Goal: Transaction & Acquisition: Purchase product/service

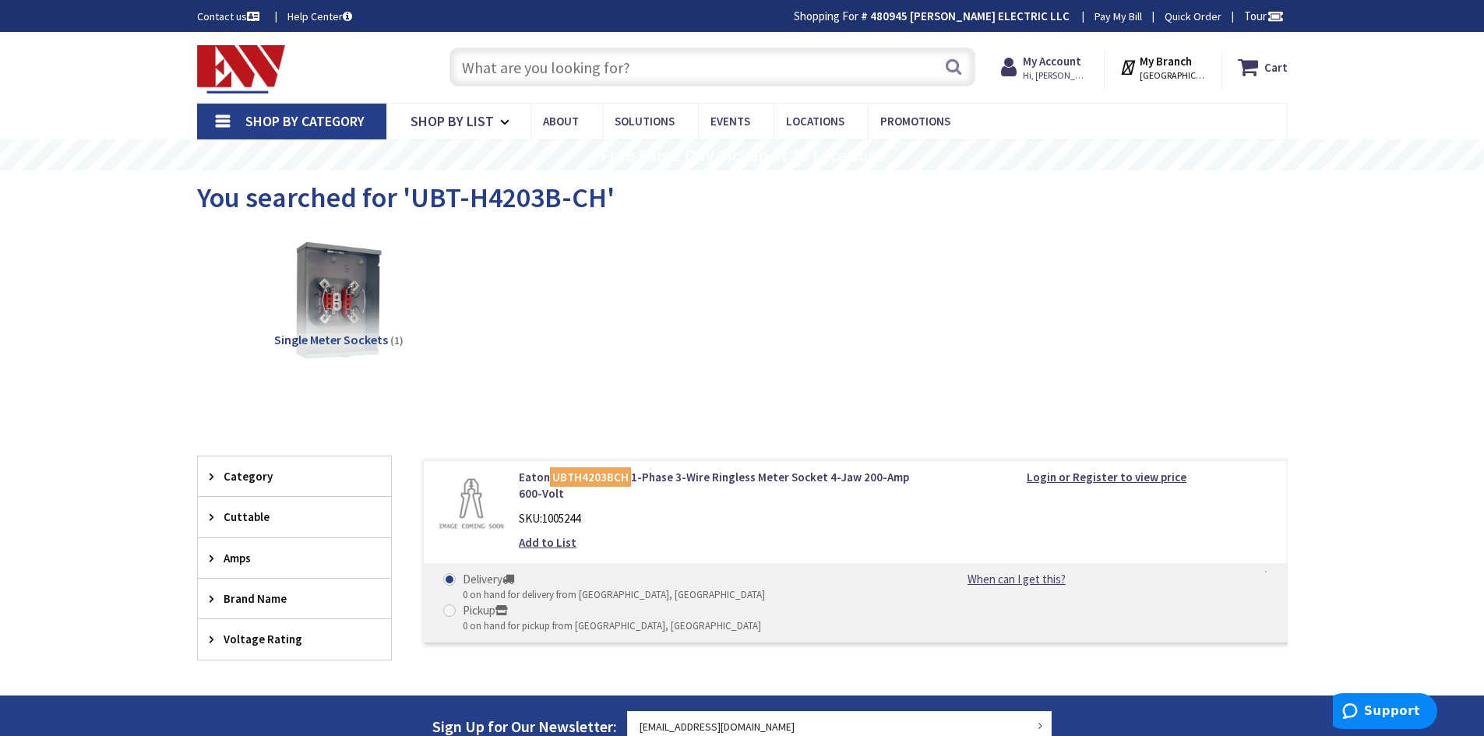
click at [717, 64] on input "text" at bounding box center [712, 67] width 526 height 39
click at [477, 123] on span "Shop By List" at bounding box center [451, 121] width 83 height 18
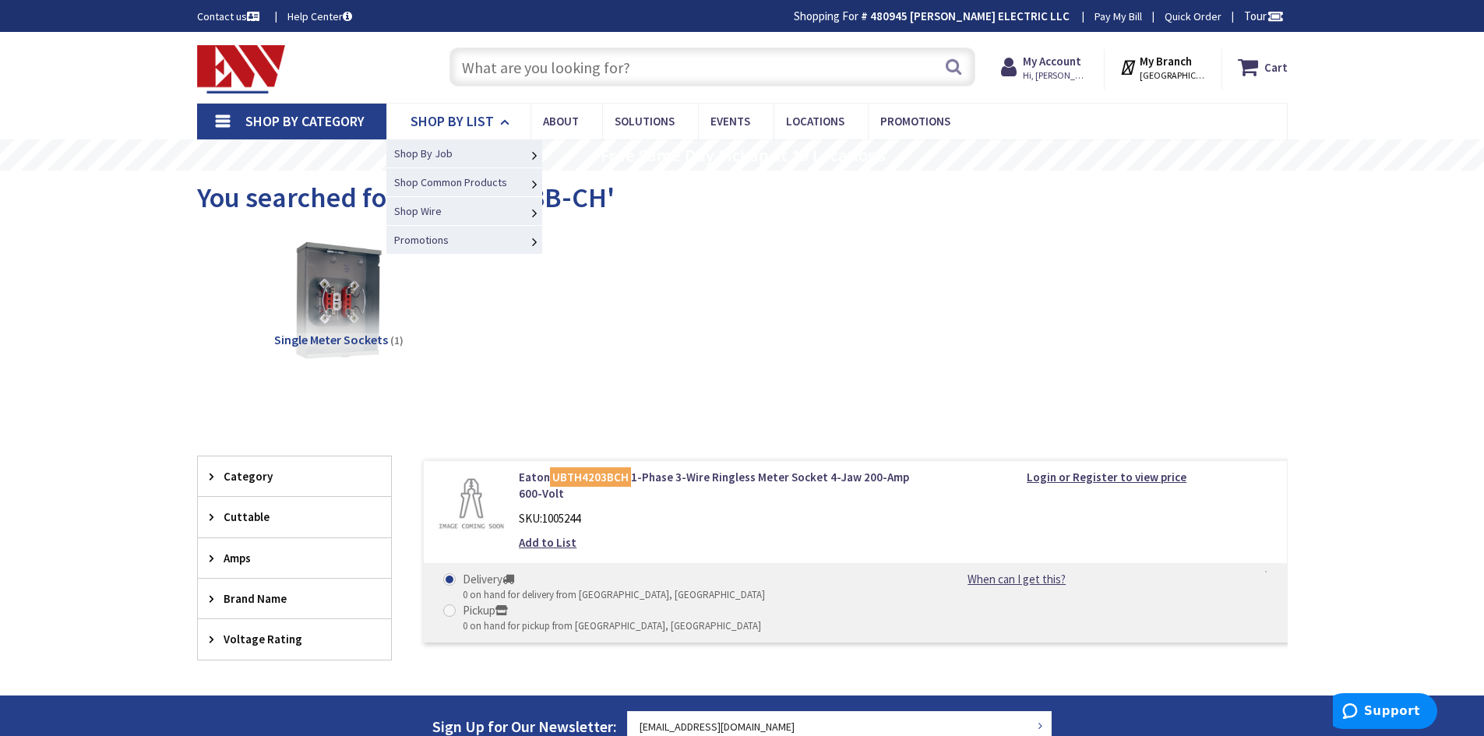
click at [477, 123] on span "Shop By List" at bounding box center [451, 121] width 83 height 18
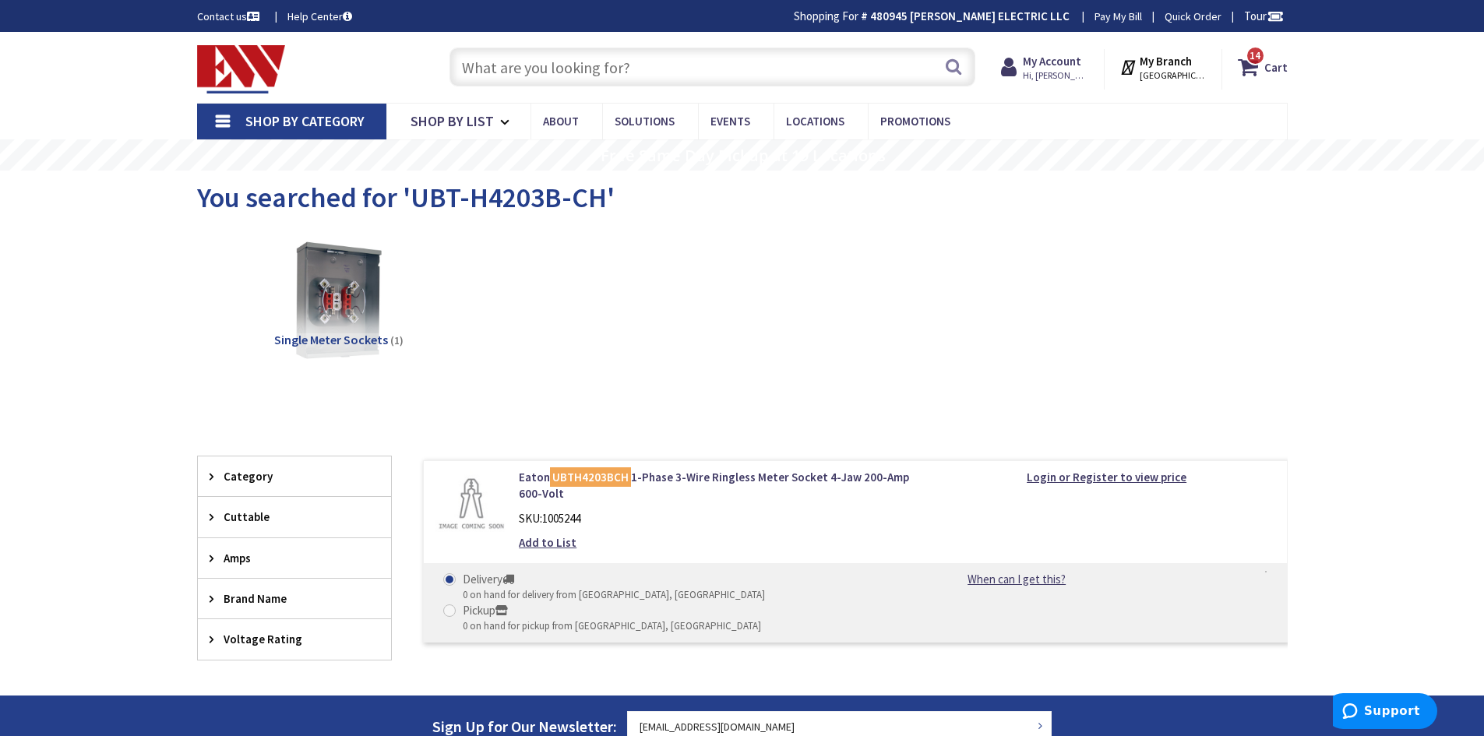
click at [558, 62] on input "text" at bounding box center [712, 67] width 526 height 39
click at [1256, 69] on icon at bounding box center [1251, 67] width 26 height 28
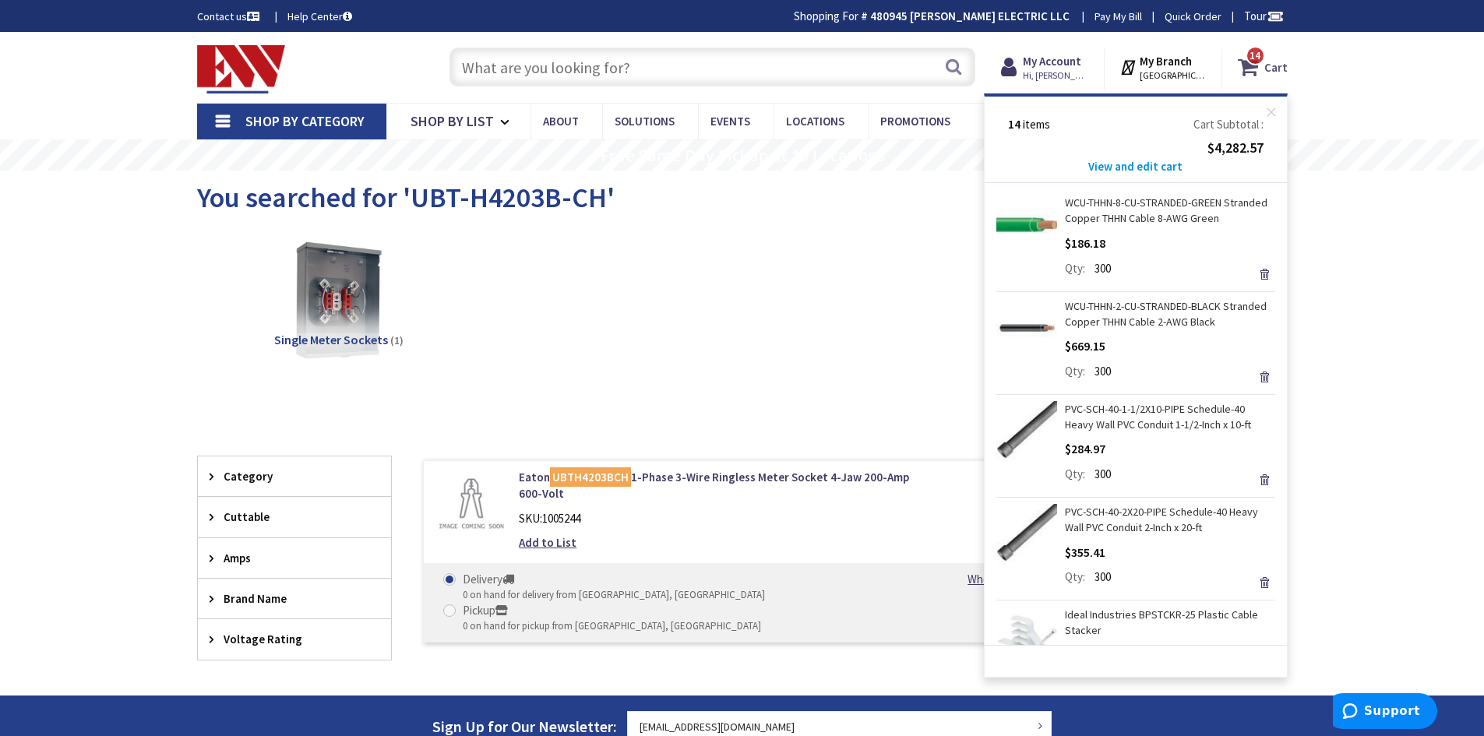
click at [1256, 69] on icon at bounding box center [1251, 67] width 26 height 28
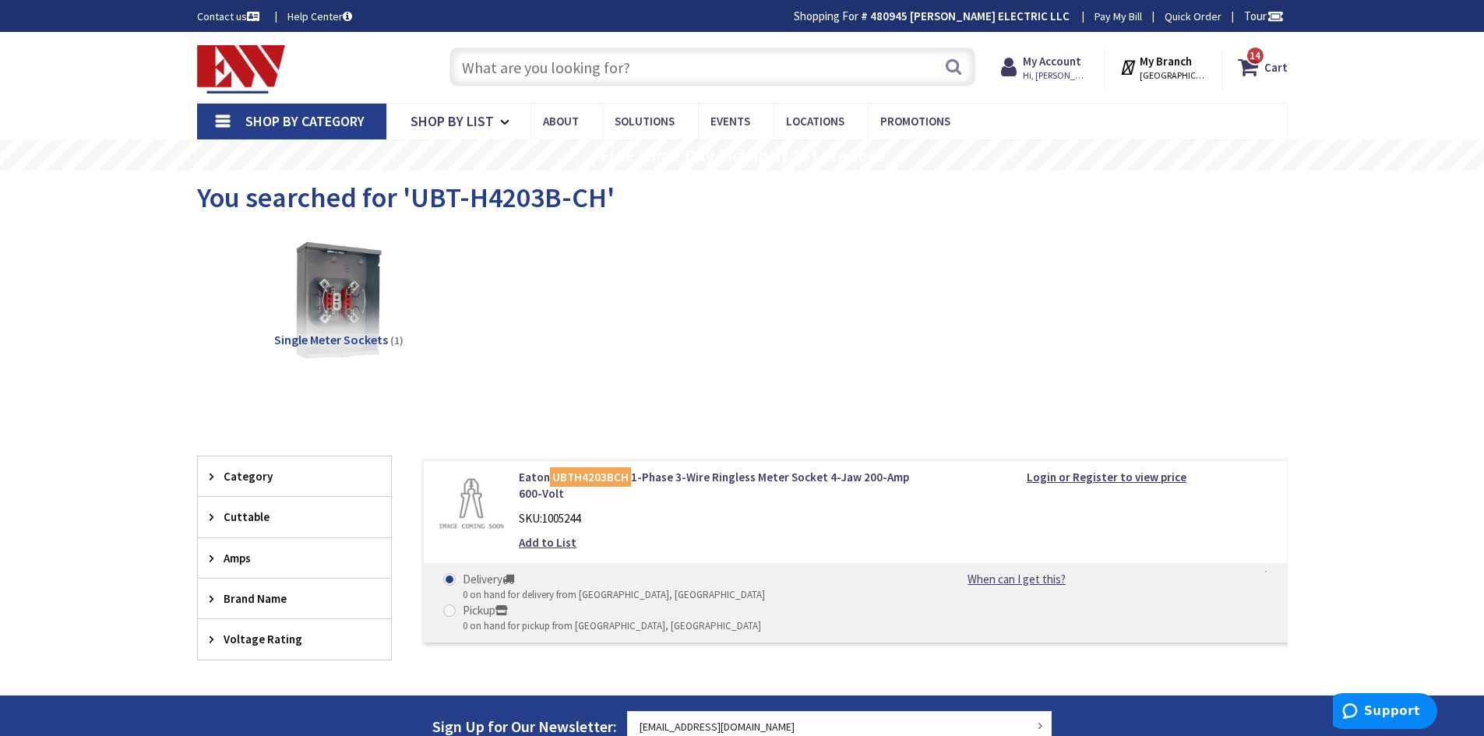
click at [501, 62] on input "text" at bounding box center [712, 67] width 526 height 39
click at [558, 69] on input "text" at bounding box center [712, 67] width 526 height 39
click at [597, 86] on input "text" at bounding box center [712, 67] width 526 height 39
click at [1263, 83] on div "14 14 items Cart My Cart 14 Close 14 items Cart Subtotal $4,282.57 View and edi…" at bounding box center [1254, 69] width 65 height 41
click at [1250, 61] on span "14 14 items" at bounding box center [1254, 55] width 19 height 19
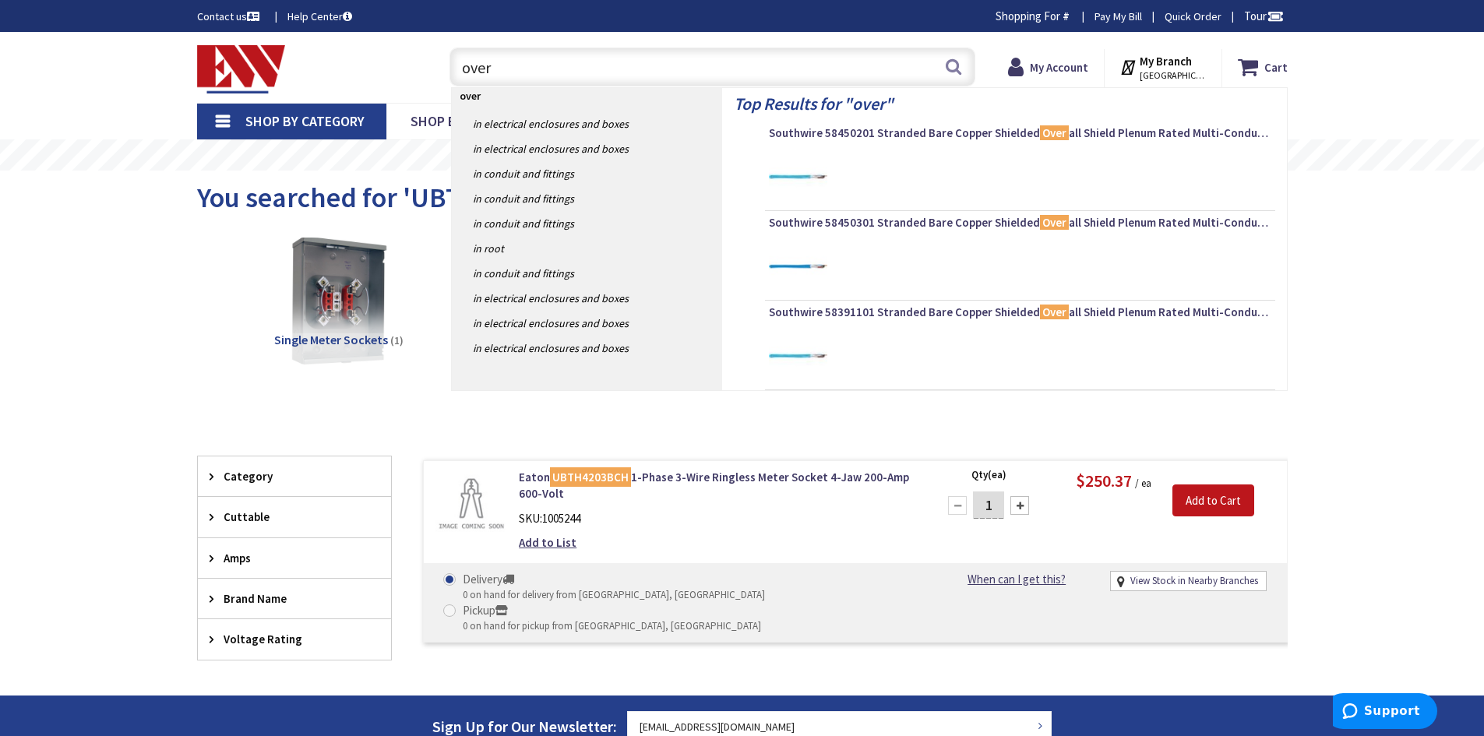
click at [379, 320] on img at bounding box center [338, 300] width 141 height 141
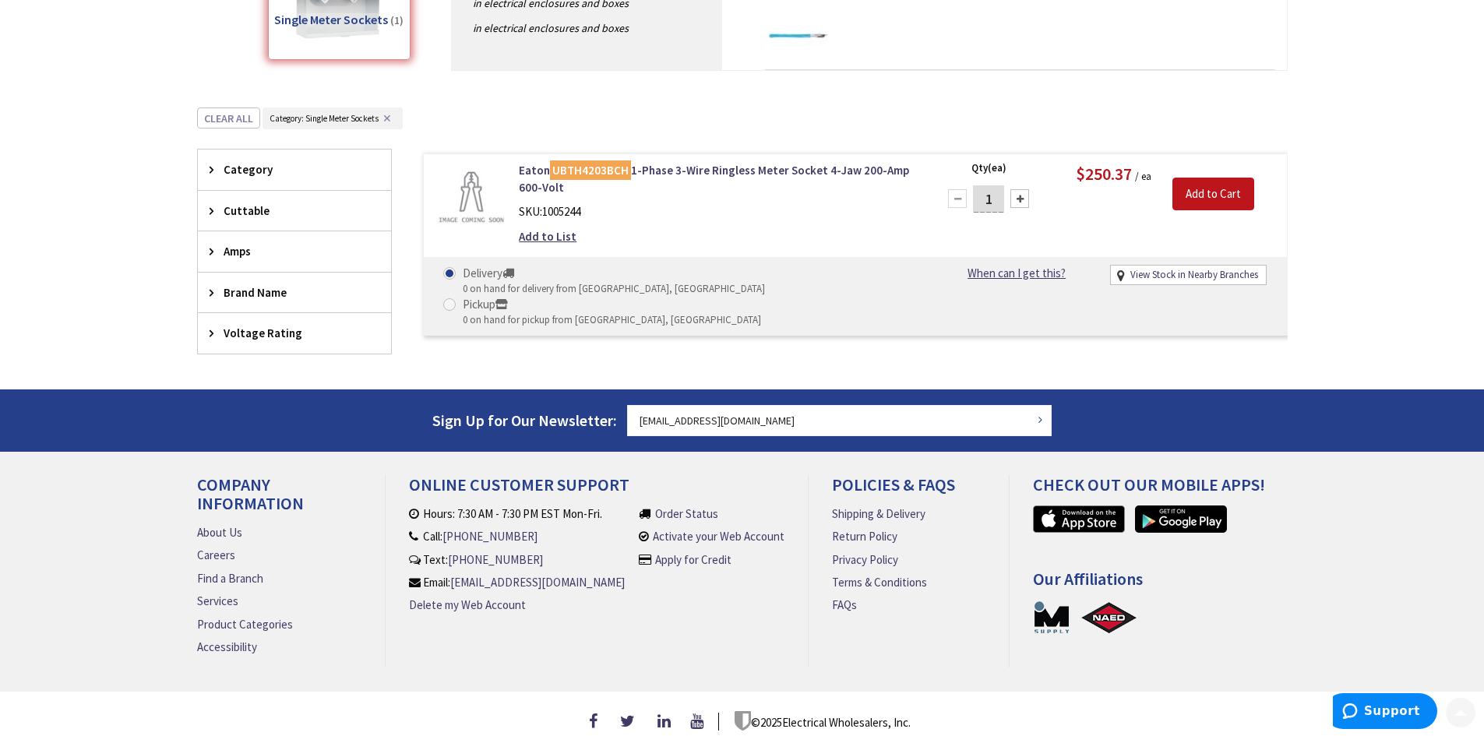
scroll to position [338, 0]
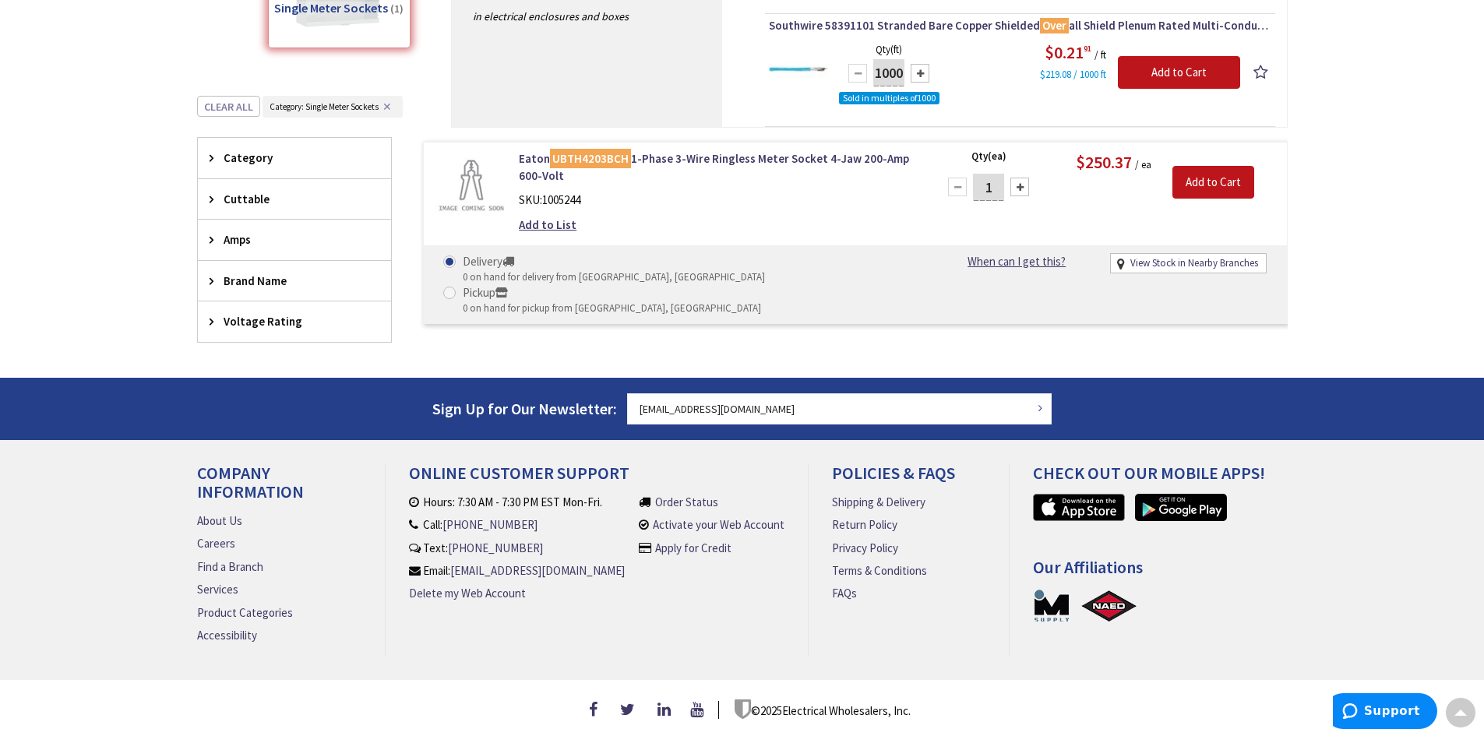
click at [766, 382] on div "Newsletter Sign Up for Our Newsletter: [EMAIL_ADDRESS][DOMAIN_NAME] Subscribe" at bounding box center [742, 408] width 1090 height 59
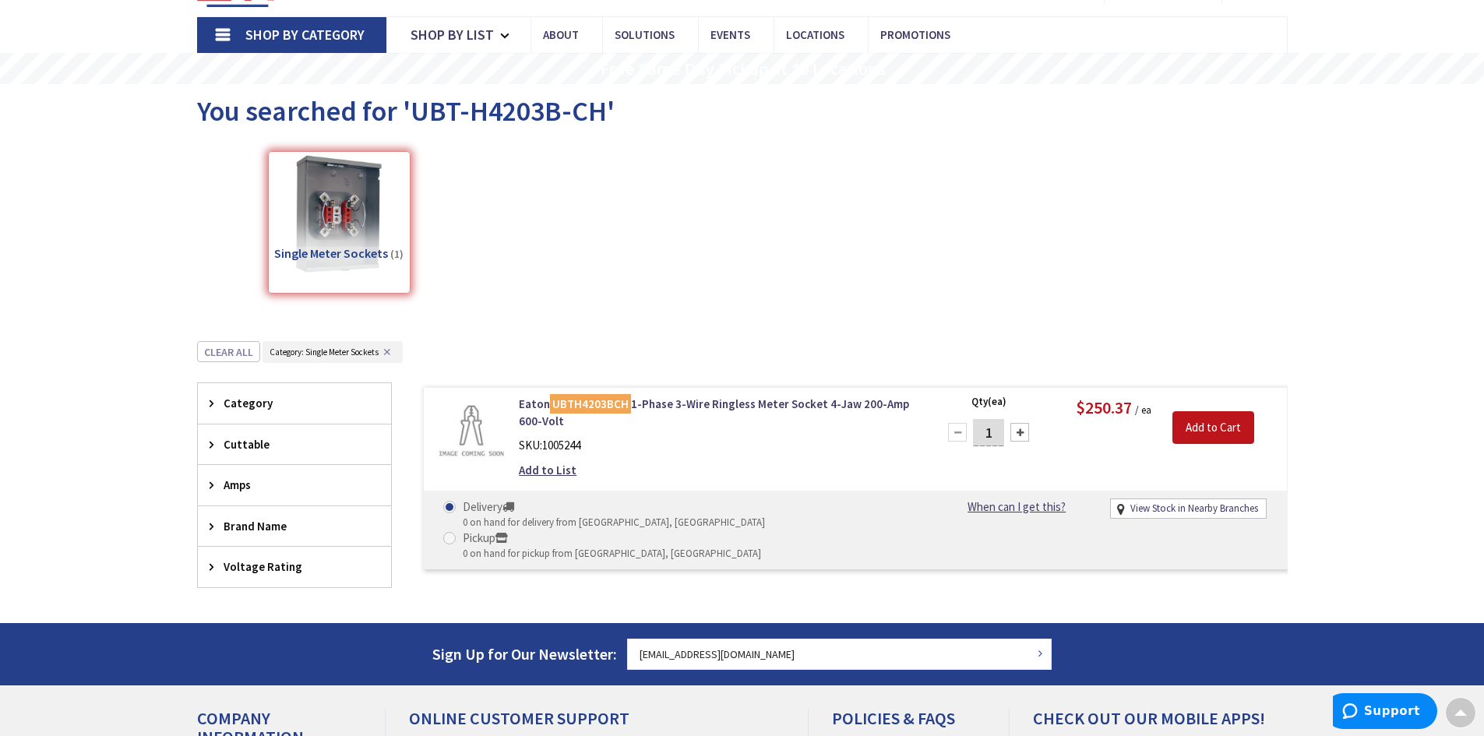
scroll to position [0, 0]
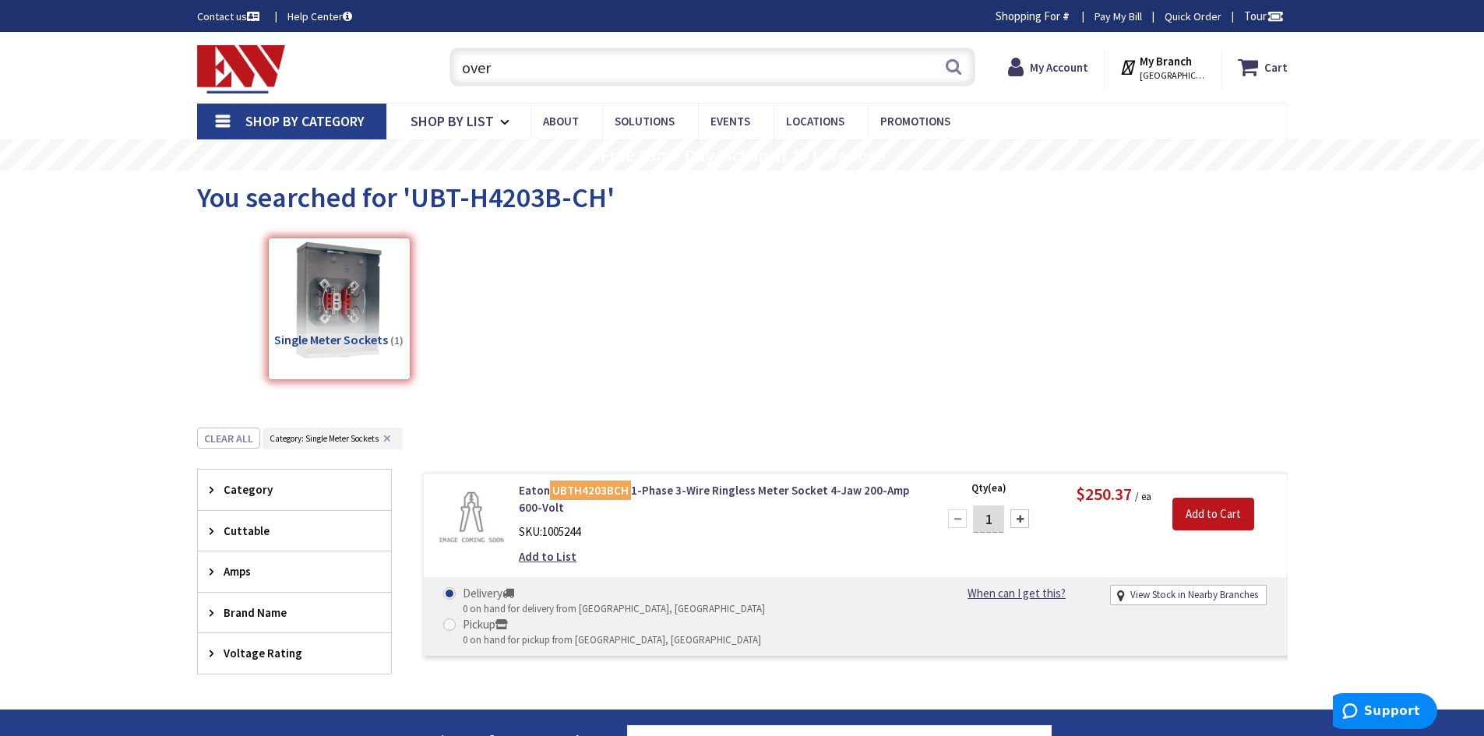
click at [567, 91] on div "over over Search" at bounding box center [709, 66] width 534 height 50
click at [569, 76] on input "over" at bounding box center [712, 67] width 526 height 39
type input "overhead meter socket 200 amp"
